Goal: Task Accomplishment & Management: Manage account settings

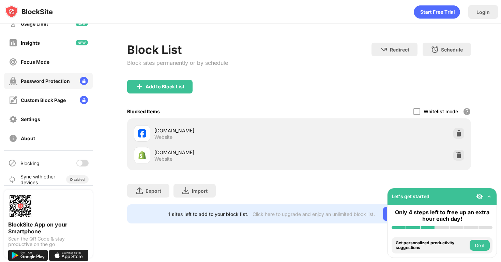
scroll to position [38, 0]
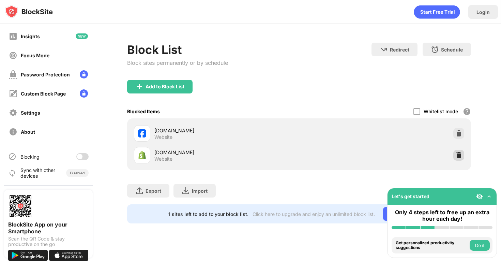
click at [455, 153] on img at bounding box center [458, 155] width 7 height 7
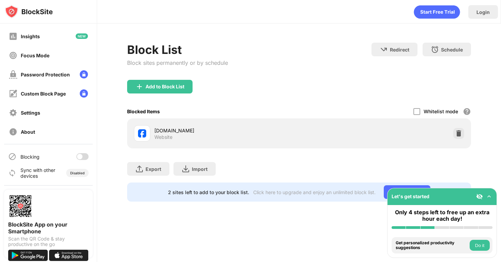
click at [77, 155] on div at bounding box center [79, 156] width 5 height 5
